Goal: Task Accomplishment & Management: Use online tool/utility

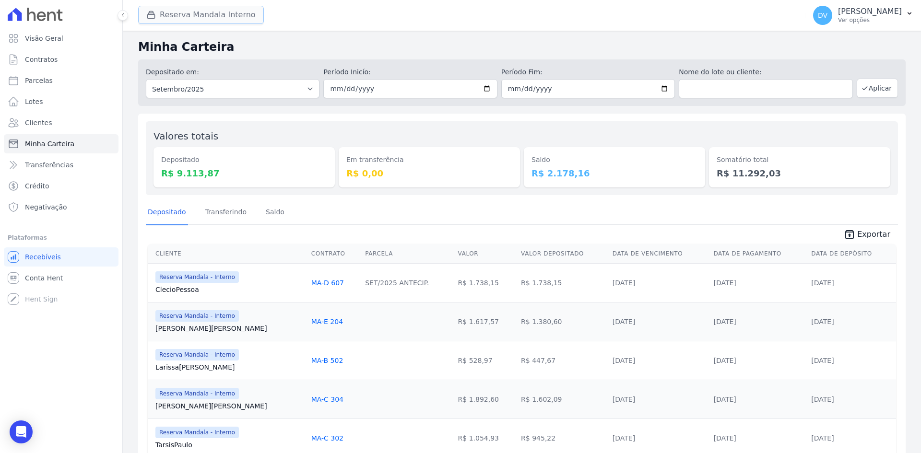
click at [178, 14] on button "Reserva Mandala Interno" at bounding box center [201, 15] width 126 height 18
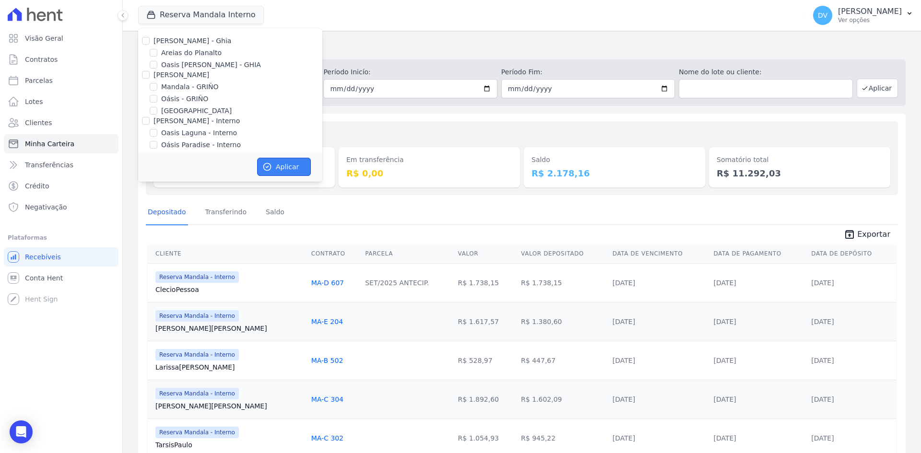
click at [277, 164] on button "Aplicar" at bounding box center [284, 167] width 54 height 18
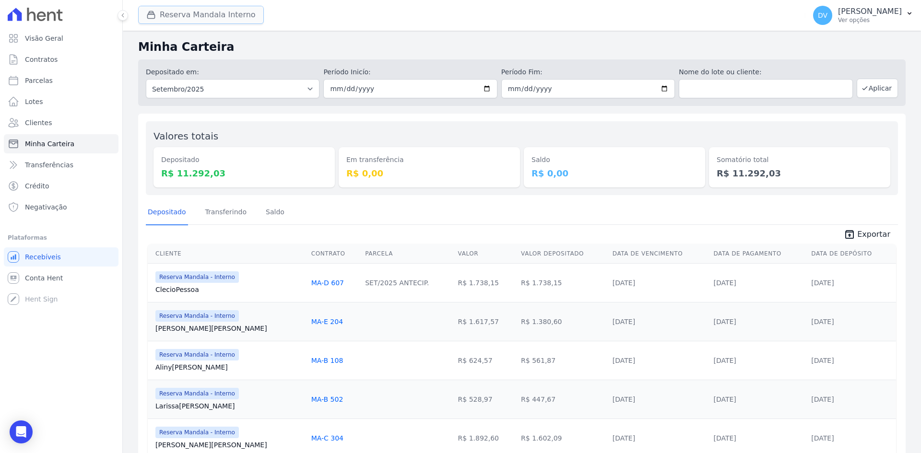
click at [193, 13] on button "Reserva Mandala Interno" at bounding box center [201, 15] width 126 height 18
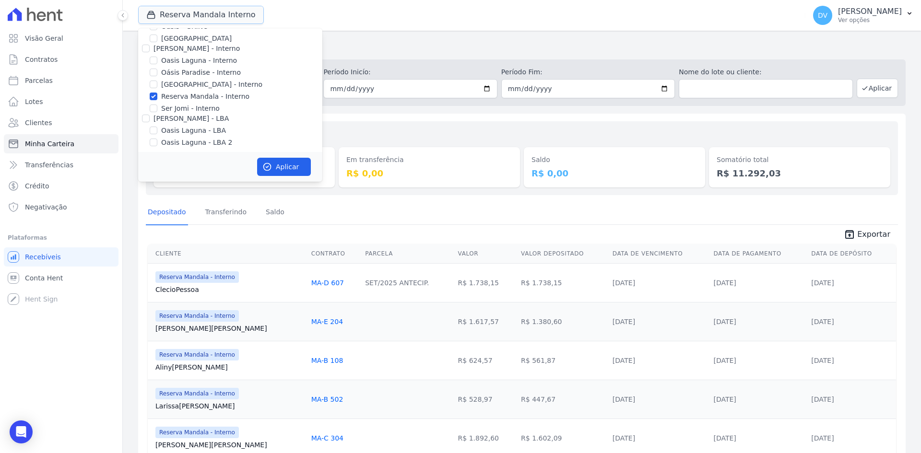
scroll to position [76, 0]
click at [153, 91] on input "Reserva Mandala - Interno" at bounding box center [154, 93] width 8 height 8
checkbox input "false"
click at [153, 80] on input "[GEOGRAPHIC_DATA] - Interno" at bounding box center [154, 81] width 8 height 8
checkbox input "true"
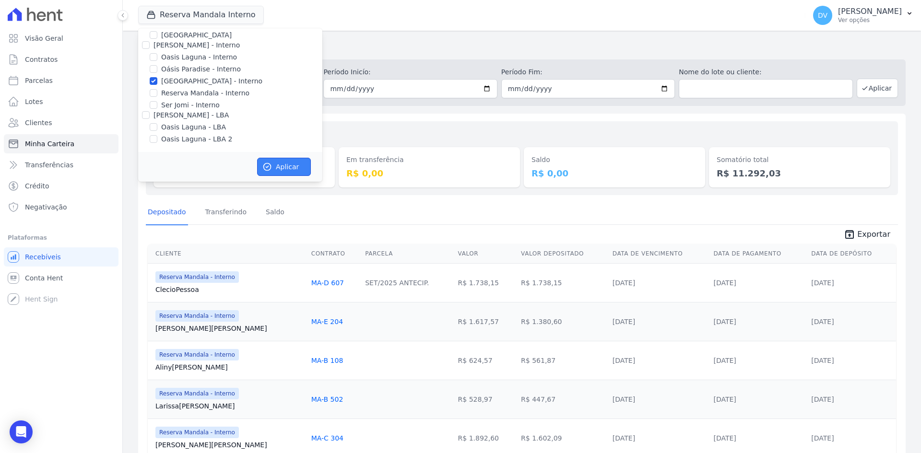
click at [271, 164] on icon "button" at bounding box center [267, 167] width 10 height 10
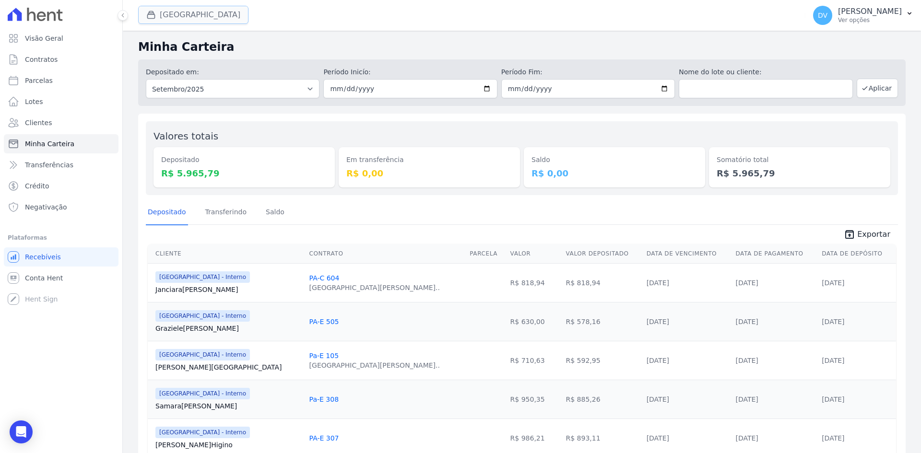
click at [176, 15] on button "[GEOGRAPHIC_DATA]" at bounding box center [193, 15] width 110 height 18
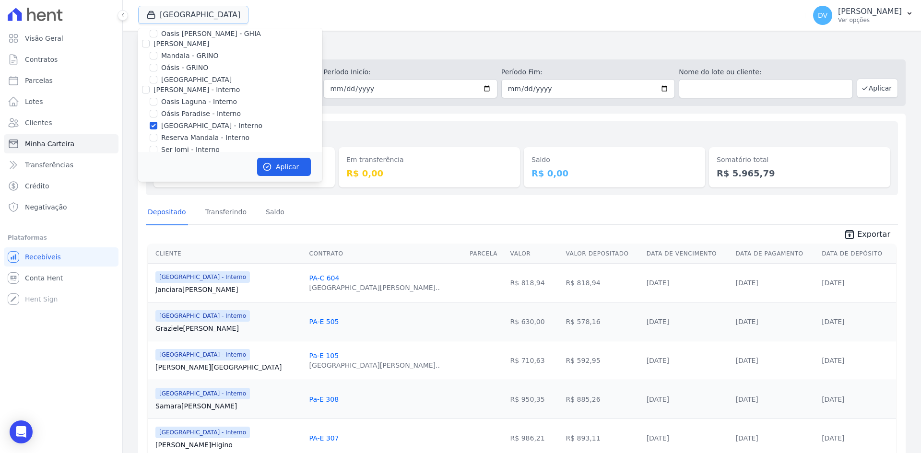
scroll to position [48, 0]
click at [153, 83] on input "Oasis Laguna - Interno" at bounding box center [154, 85] width 8 height 8
checkbox input "true"
click at [154, 109] on input "[GEOGRAPHIC_DATA] - Interno" at bounding box center [154, 109] width 8 height 8
checkbox input "false"
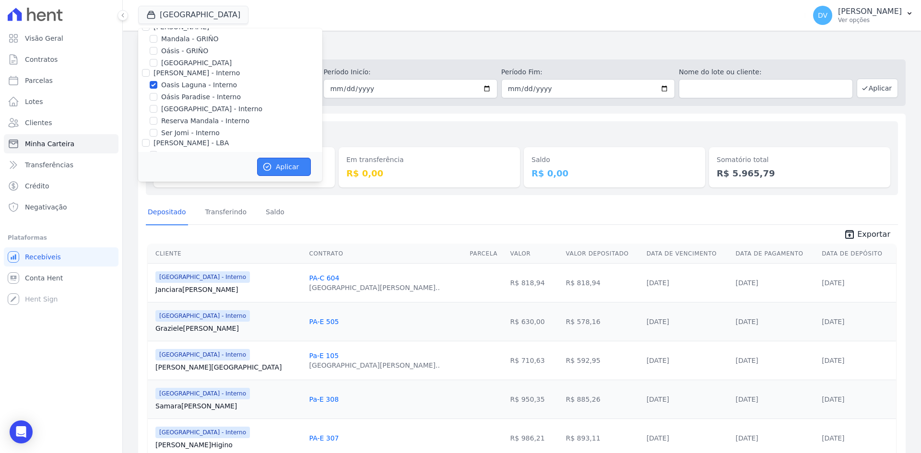
click at [299, 164] on button "Aplicar" at bounding box center [284, 167] width 54 height 18
